Goal: Information Seeking & Learning: Learn about a topic

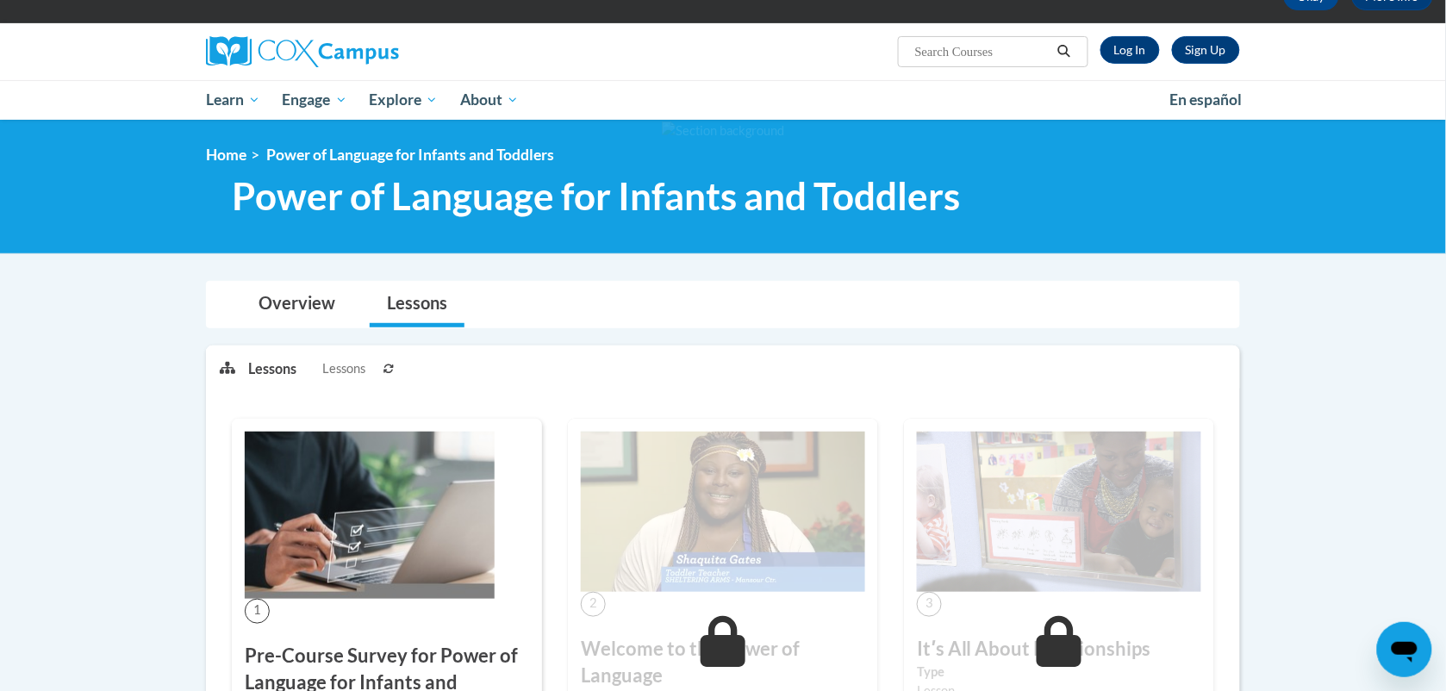
scroll to position [110, 0]
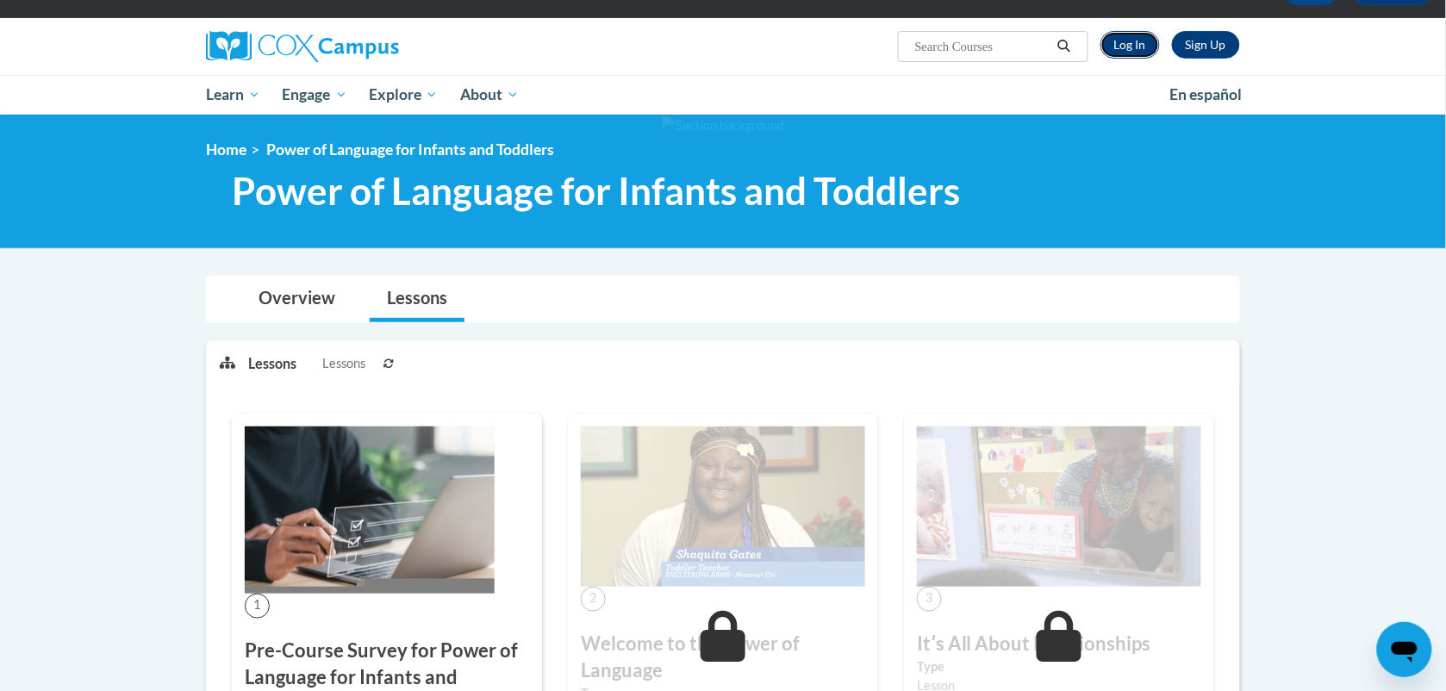
click at [1151, 40] on link "Log In" at bounding box center [1129, 45] width 59 height 28
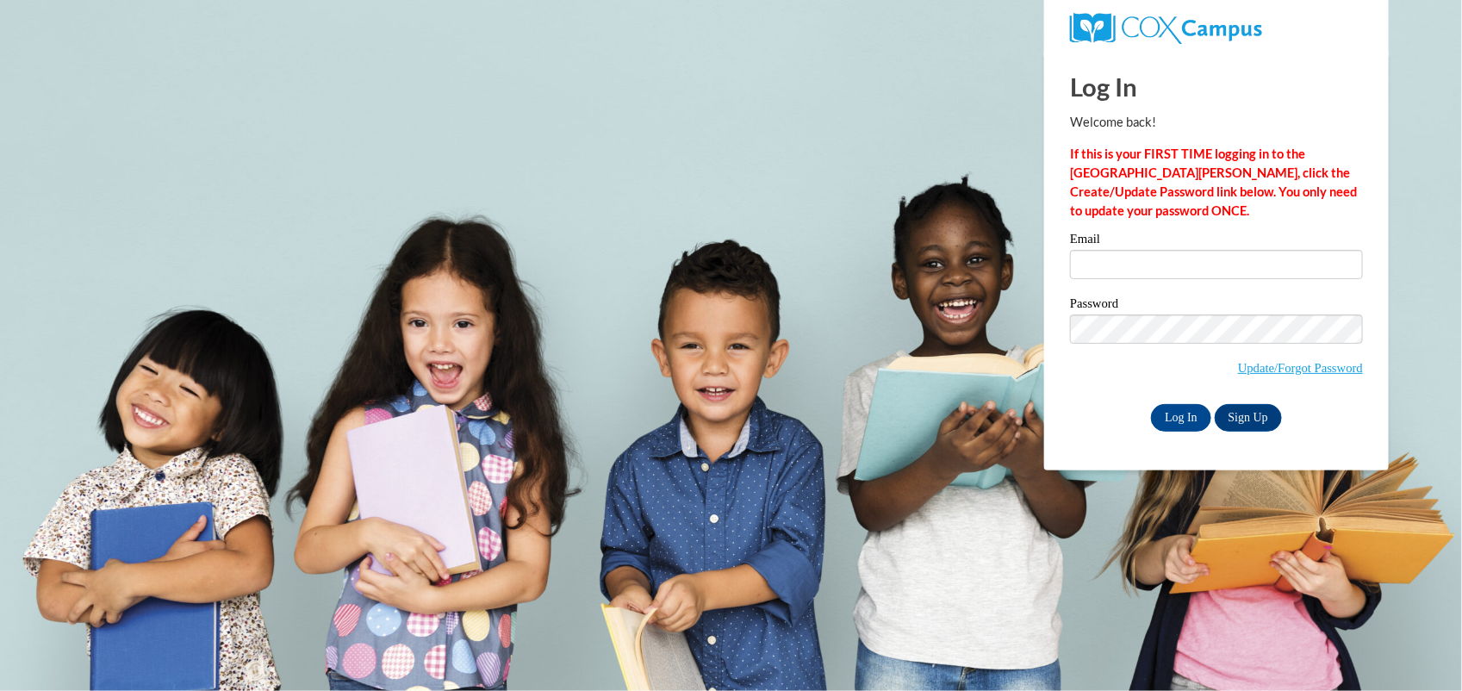
click at [1185, 246] on label "Email" at bounding box center [1216, 241] width 293 height 17
click at [1185, 250] on input "Email" at bounding box center [1216, 264] width 293 height 29
click at [1163, 257] on input "Email" at bounding box center [1216, 264] width 293 height 29
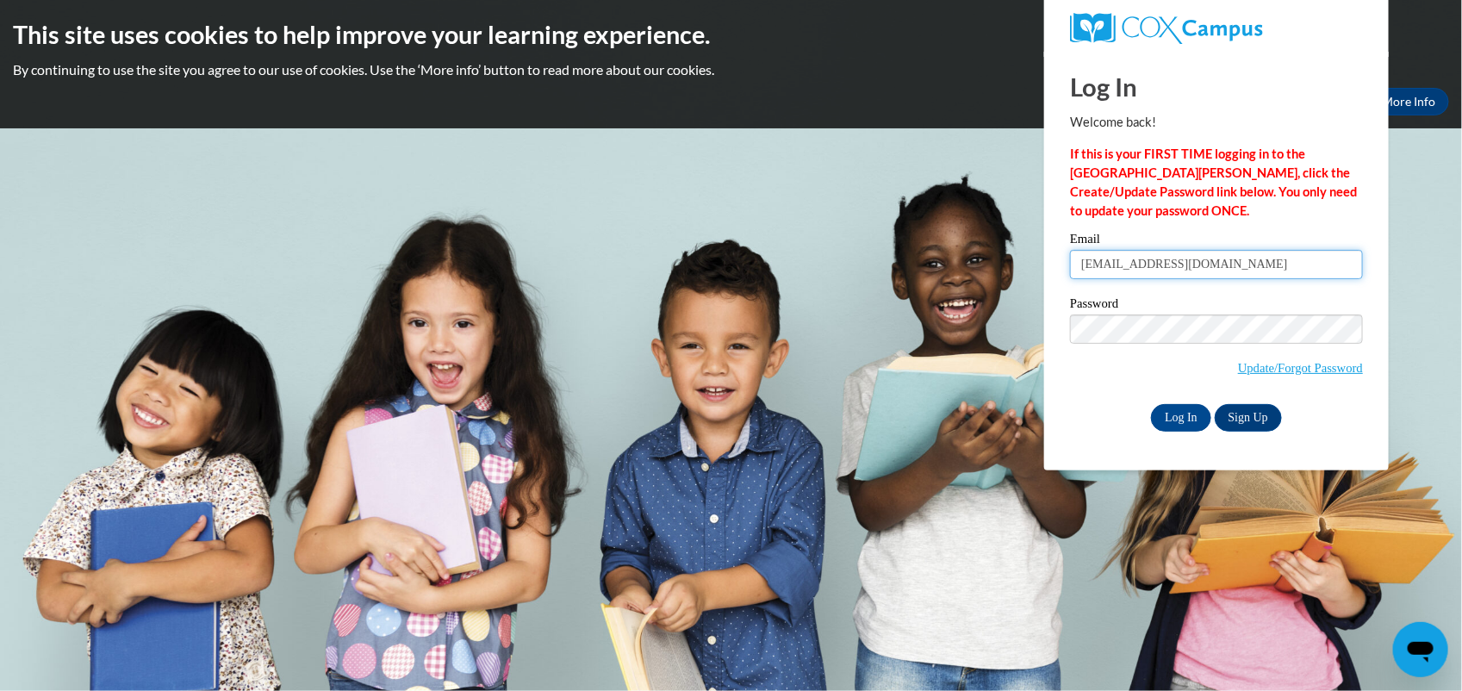
type input "[EMAIL_ADDRESS][DOMAIN_NAME]"
click at [1169, 406] on input "Log In" at bounding box center [1181, 418] width 60 height 28
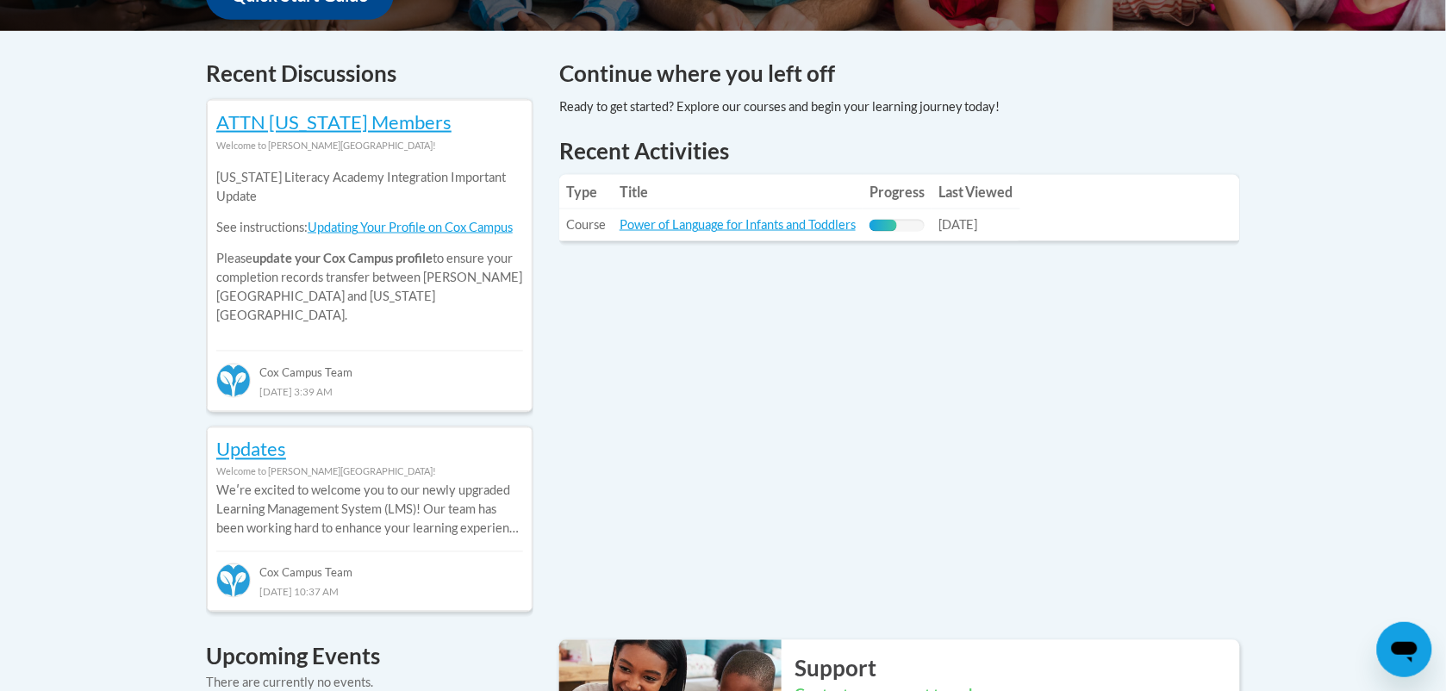
scroll to position [705, 0]
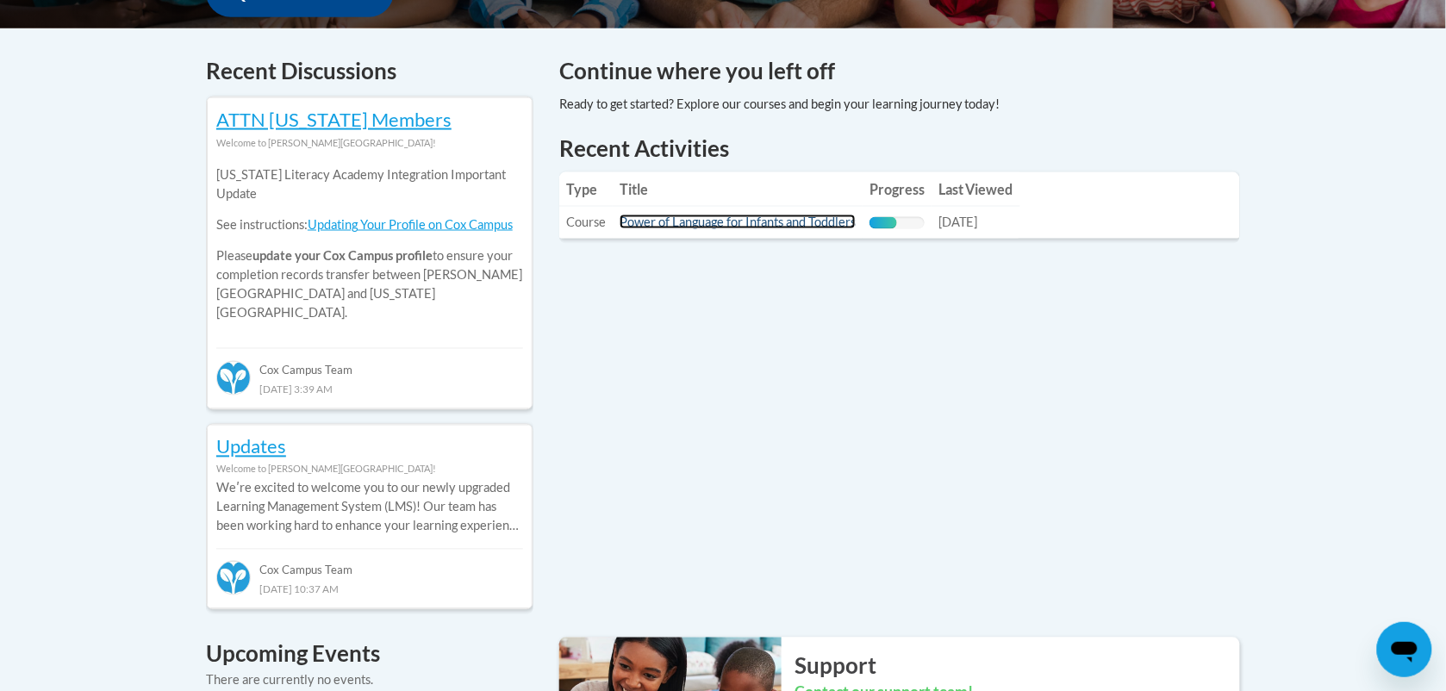
click at [802, 224] on link "Power of Language for Infants and Toddlers" at bounding box center [738, 222] width 236 height 15
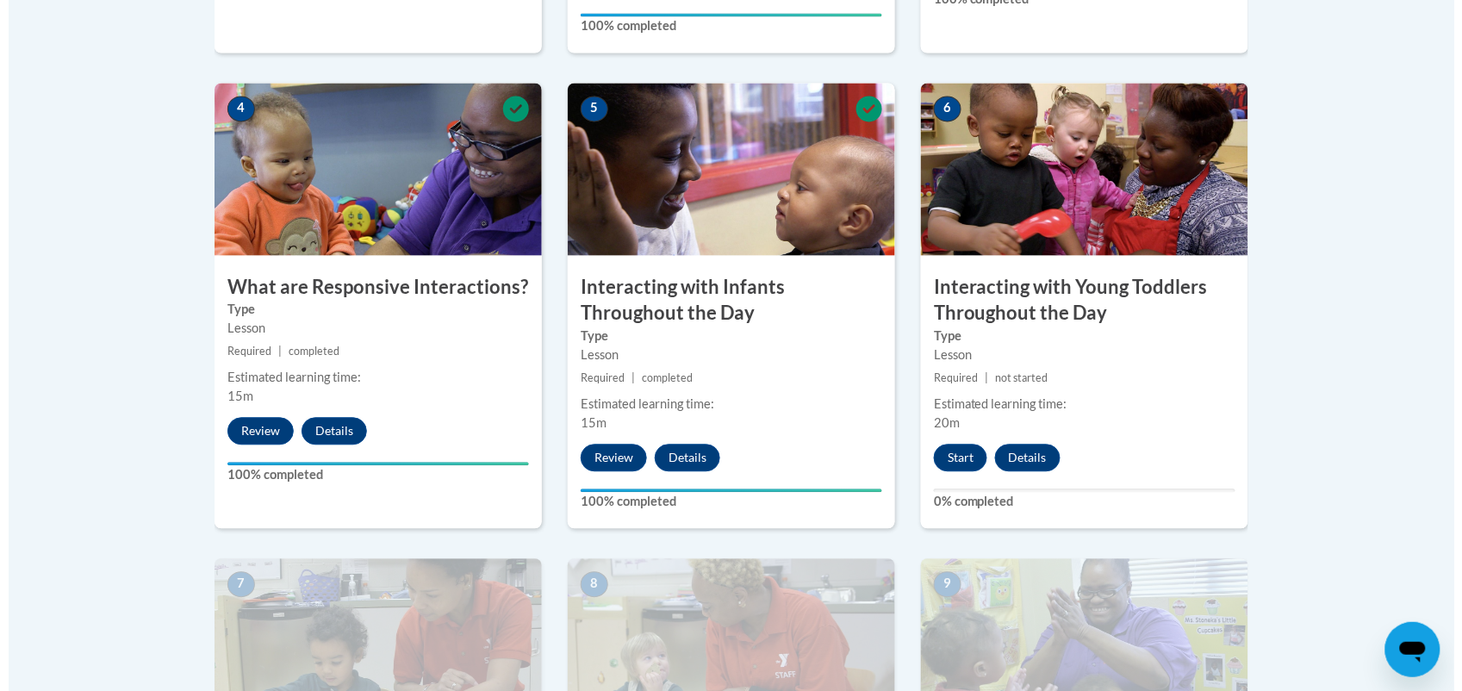
scroll to position [963, 0]
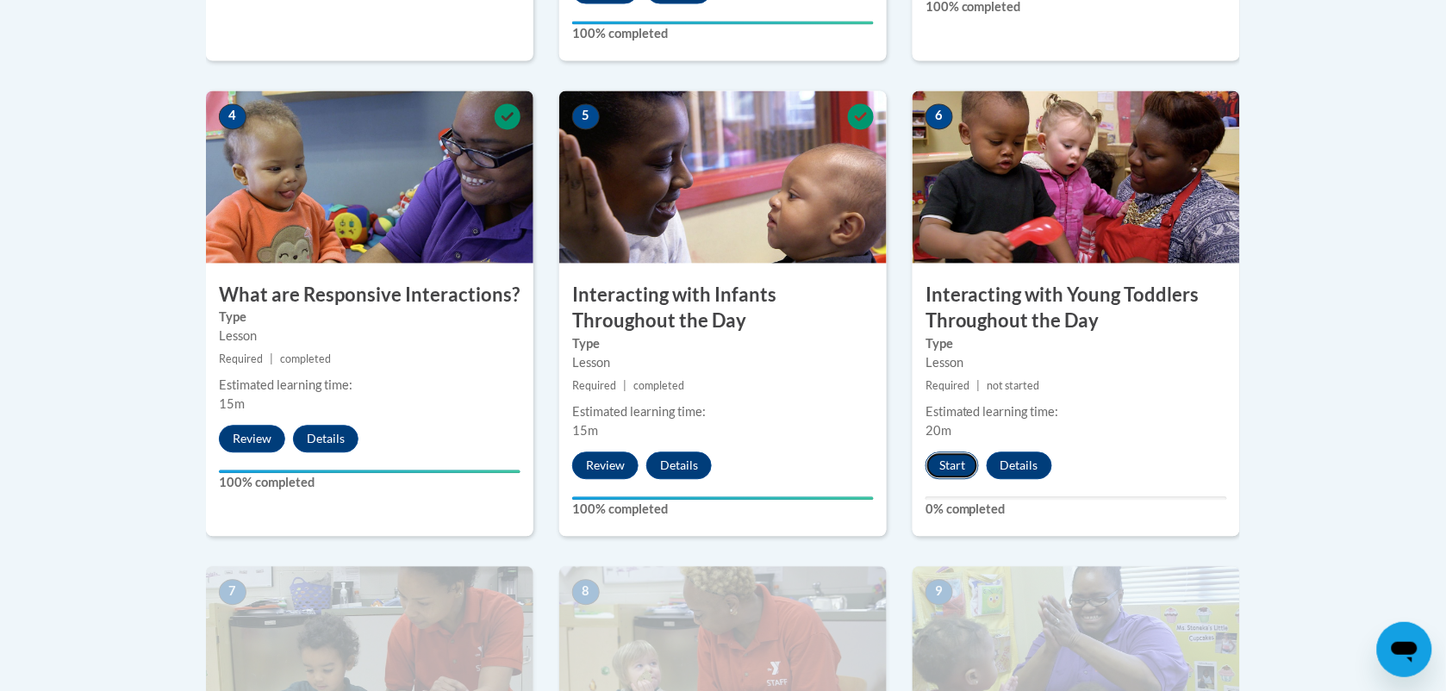
click at [941, 452] on button "Start" at bounding box center [952, 466] width 53 height 28
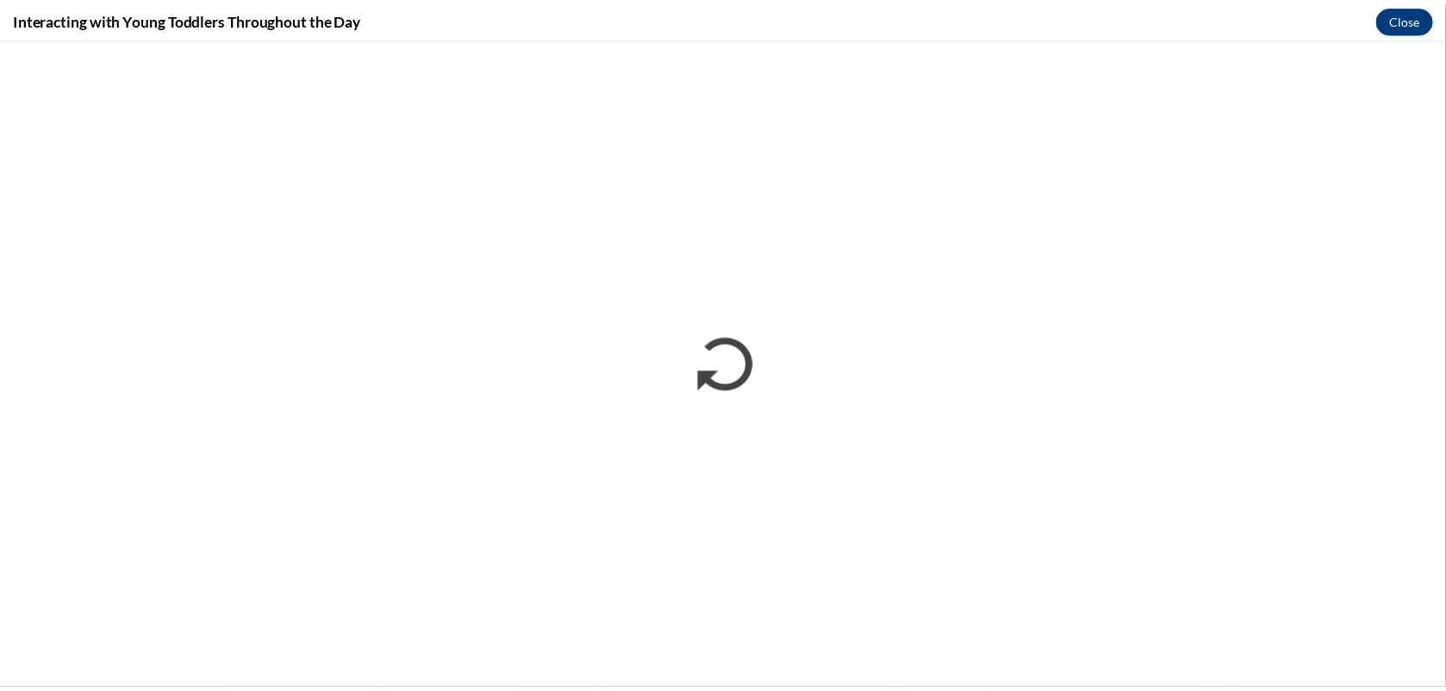
scroll to position [0, 0]
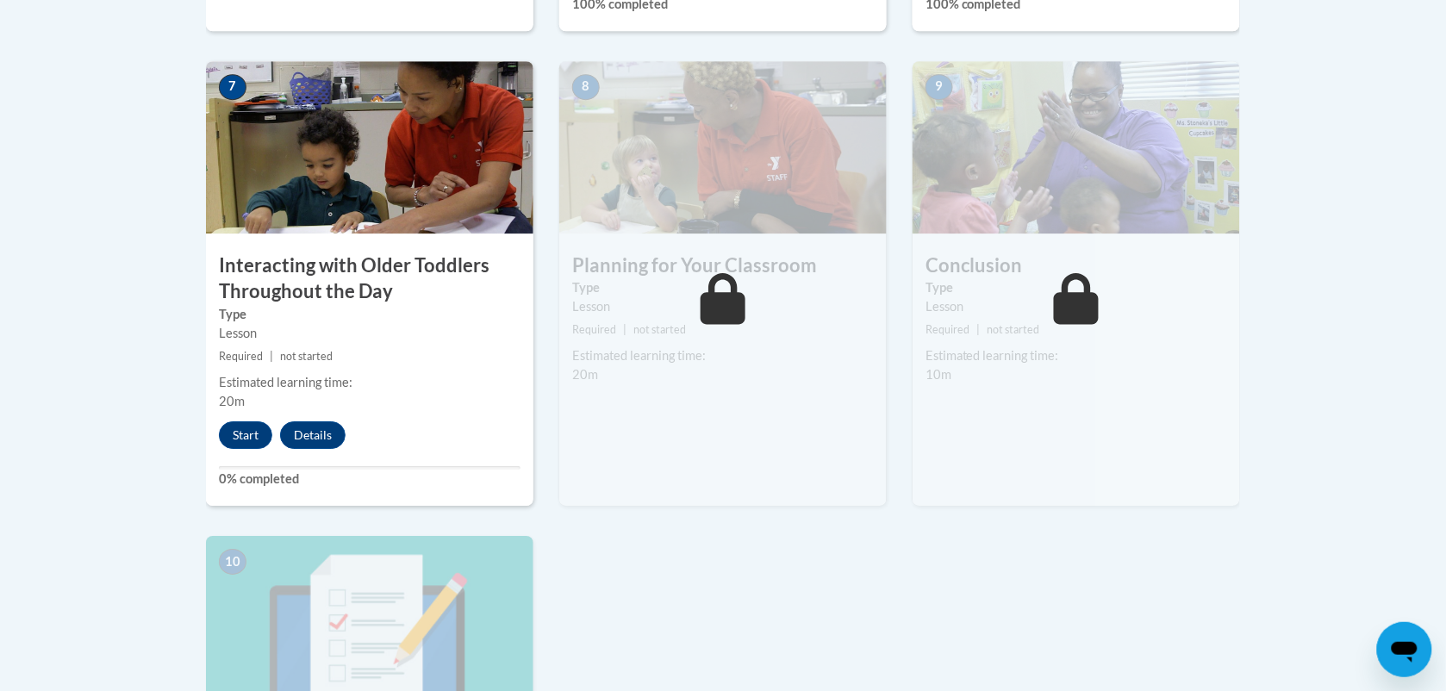
scroll to position [1441, 0]
